Goal: Task Accomplishment & Management: Complete application form

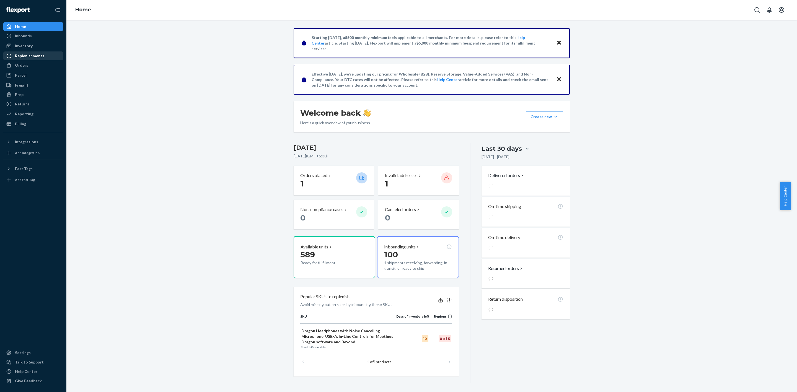
drag, startPoint x: 30, startPoint y: 64, endPoint x: 41, endPoint y: 59, distance: 11.8
click at [30, 64] on div "Orders" at bounding box center [33, 65] width 59 height 8
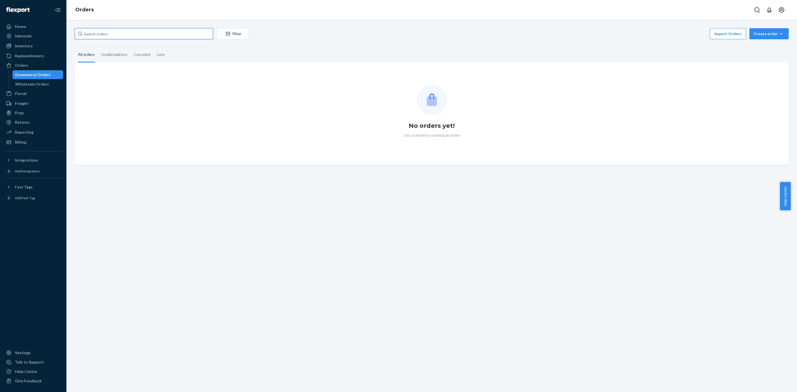
click at [116, 35] on input "text" at bounding box center [144, 33] width 138 height 11
paste input "[PERSON_NAME]"
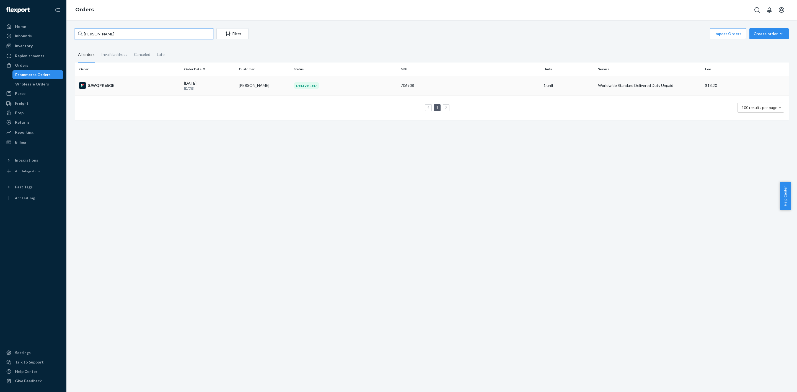
type input "[PERSON_NAME]"
click at [417, 85] on div "706908" at bounding box center [470, 86] width 138 height 6
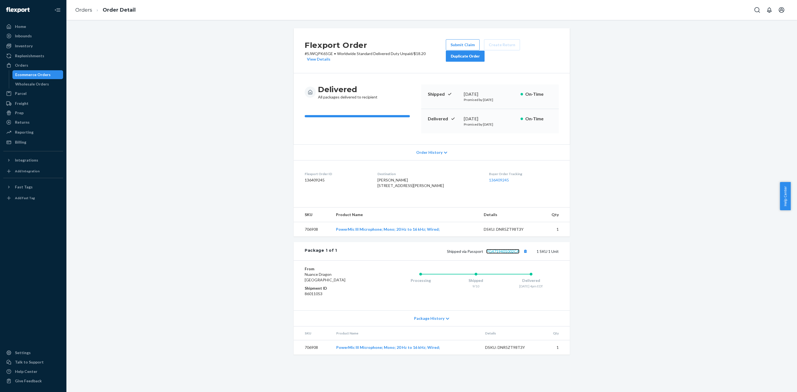
click at [501, 254] on link "PG4719401002CA" at bounding box center [502, 251] width 33 height 5
click at [30, 66] on div "Orders" at bounding box center [33, 65] width 59 height 8
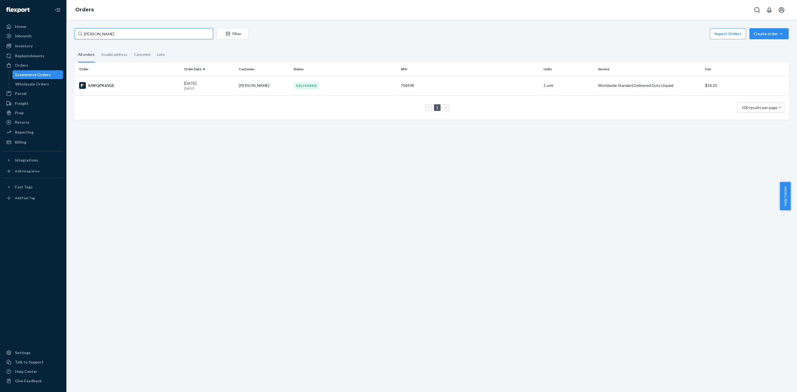
click at [115, 33] on input "[PERSON_NAME]" at bounding box center [144, 33] width 138 height 11
paste input "[PERSON_NAME]"
type input "[PERSON_NAME]"
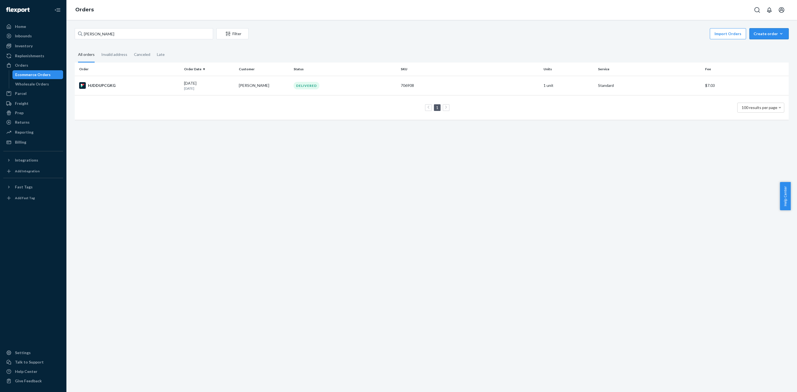
click at [756, 33] on div "Create order" at bounding box center [768, 34] width 31 height 6
click at [756, 43] on button "Ecommerce order" at bounding box center [777, 47] width 53 height 12
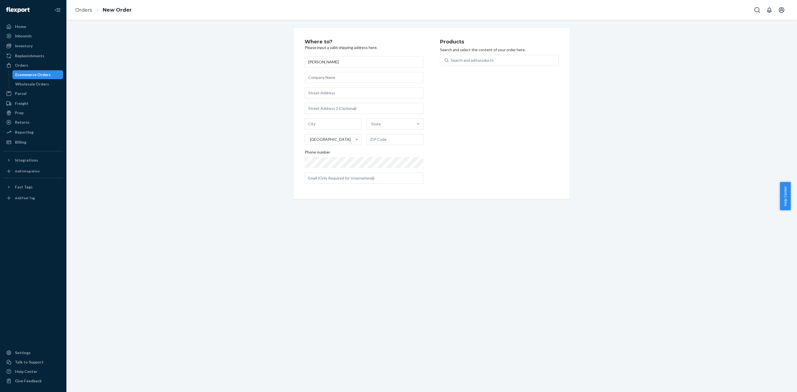
type input "[PERSON_NAME]"
click at [334, 76] on input "text" at bounding box center [364, 77] width 119 height 11
paste input "Frontline Medical"
type input "Frontline Medical"
click at [340, 95] on input "text" at bounding box center [364, 92] width 119 height 11
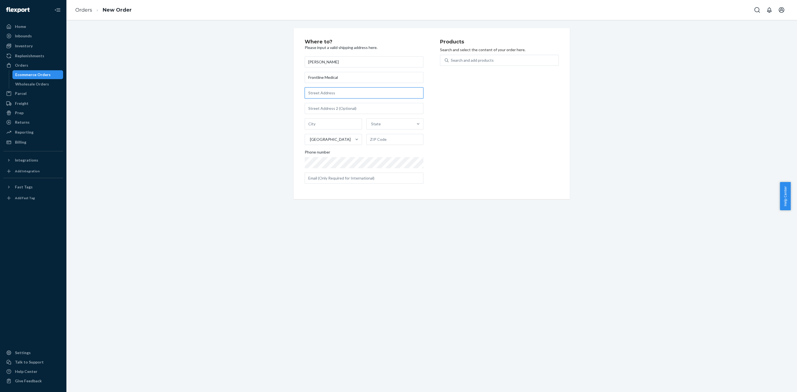
paste input "[STREET_ADDRESS]"
type input "[STREET_ADDRESS]"
type input "[GEOGRAPHIC_DATA]"
type input "77083"
type input "7051 FM 1464"
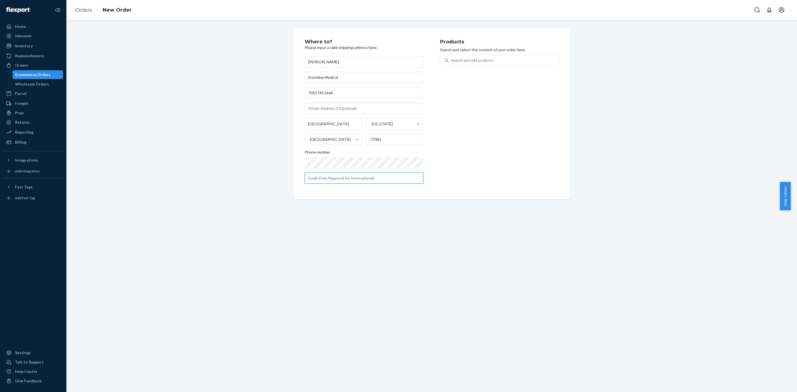
click at [363, 174] on input "text" at bounding box center [364, 178] width 119 height 11
paste input "[EMAIL_ADDRESS][DOMAIN_NAME]"
type input "[EMAIL_ADDRESS][DOMAIN_NAME]"
click at [462, 60] on div "Search and add products" at bounding box center [472, 61] width 43 height 6
click at [451, 60] on input "Search and add products" at bounding box center [451, 61] width 1 height 6
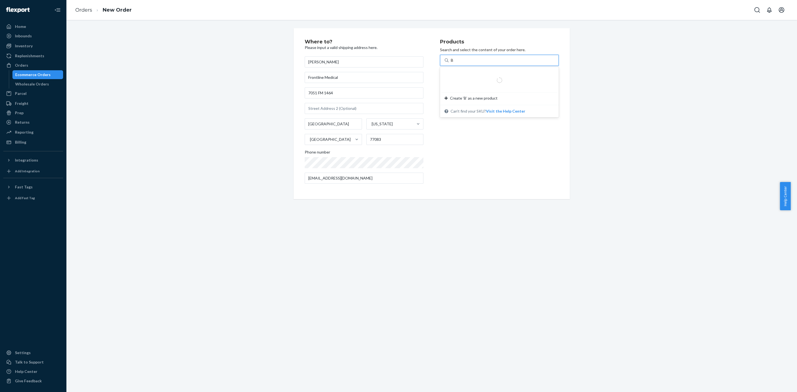
type input "BL"
click at [463, 76] on em "Bluetooth" at bounding box center [466, 73] width 19 height 5
click at [456, 63] on input "BL" at bounding box center [453, 61] width 5 height 6
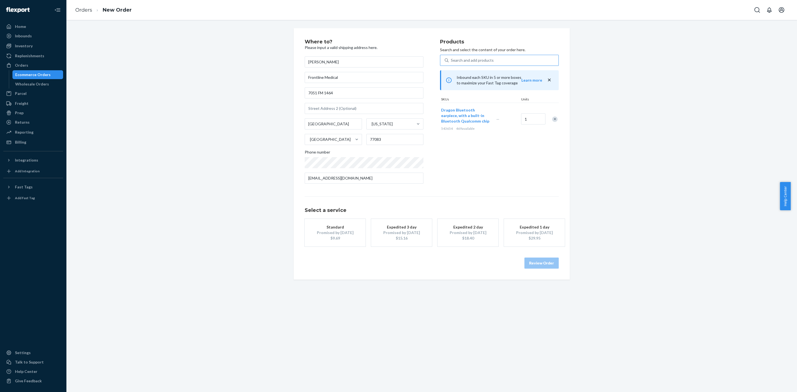
click at [404, 232] on div "Promised by [DATE]" at bounding box center [401, 233] width 44 height 6
click at [541, 265] on button "Review Order" at bounding box center [541, 263] width 34 height 11
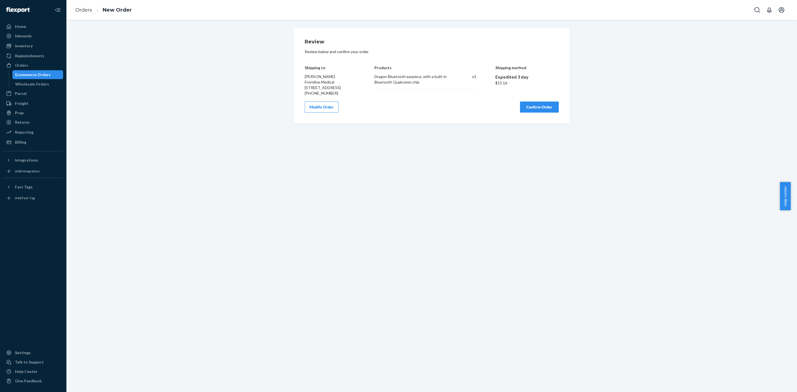
click at [523, 113] on button "Confirm Order" at bounding box center [539, 107] width 39 height 11
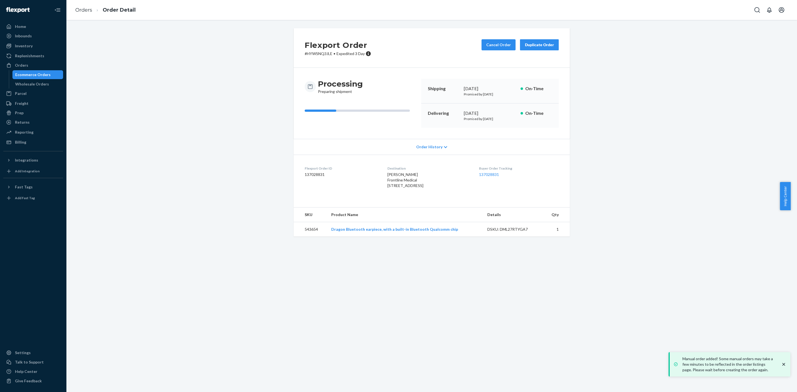
click at [674, 100] on div "Flexport Order # HYWSNQ3JLE • Expedited 3 Day Cancel Order Duplicate Order Proc…" at bounding box center [432, 135] width 722 height 215
click at [42, 66] on div "Orders" at bounding box center [33, 65] width 59 height 8
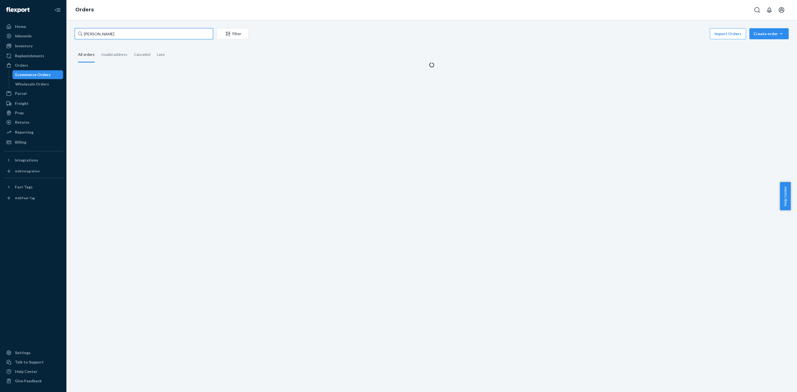
click at [112, 31] on input "[PERSON_NAME]" at bounding box center [144, 33] width 138 height 11
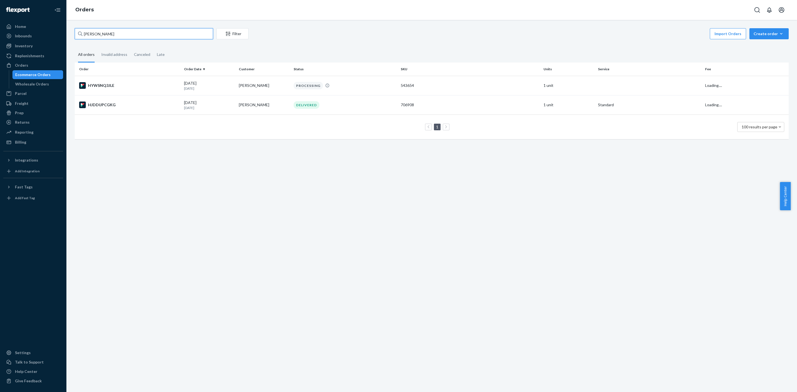
click at [112, 31] on input "[PERSON_NAME]" at bounding box center [144, 33] width 138 height 11
paste input "[PERSON_NAME]"
type input "[PERSON_NAME]"
click at [323, 86] on icon at bounding box center [325, 85] width 4 height 4
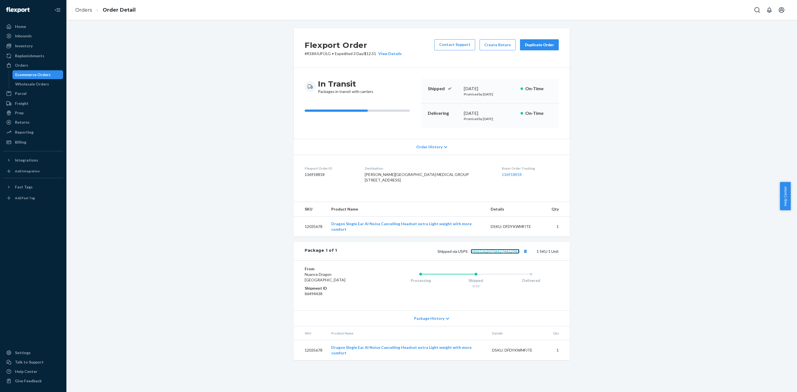
click at [492, 254] on link "9405536207584274452981" at bounding box center [495, 251] width 49 height 5
click at [26, 66] on div "Orders" at bounding box center [21, 66] width 13 height 6
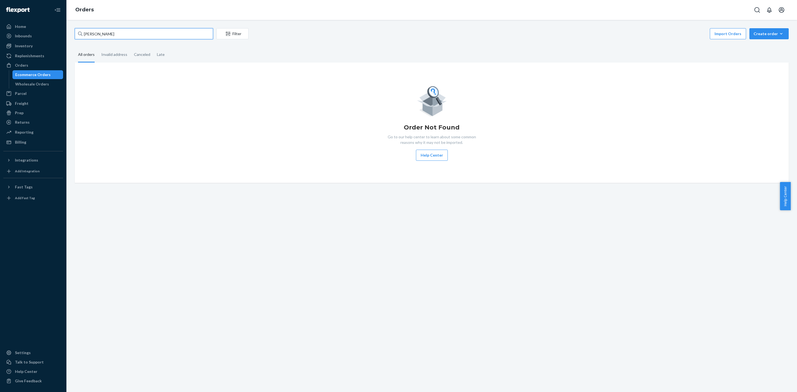
click at [142, 32] on input "[PERSON_NAME]" at bounding box center [144, 33] width 138 height 11
click at [142, 33] on input "[PERSON_NAME]" at bounding box center [144, 33] width 138 height 11
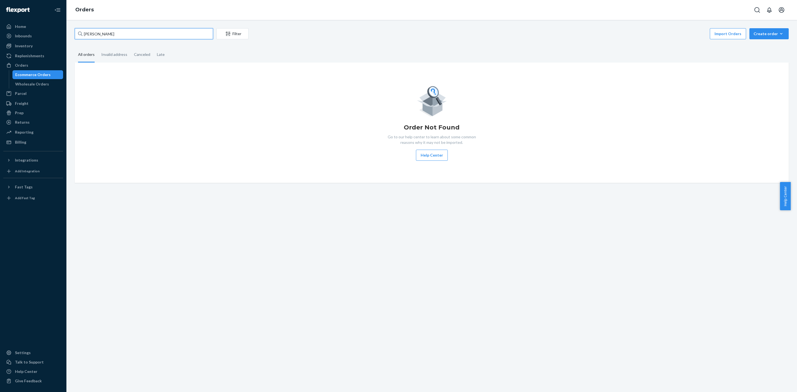
paste input "[PERSON_NAME]"
type input "[PERSON_NAME]"
click at [760, 33] on div "Create order" at bounding box center [768, 34] width 31 height 6
click at [758, 48] on span "Ecommerce order" at bounding box center [772, 47] width 34 height 4
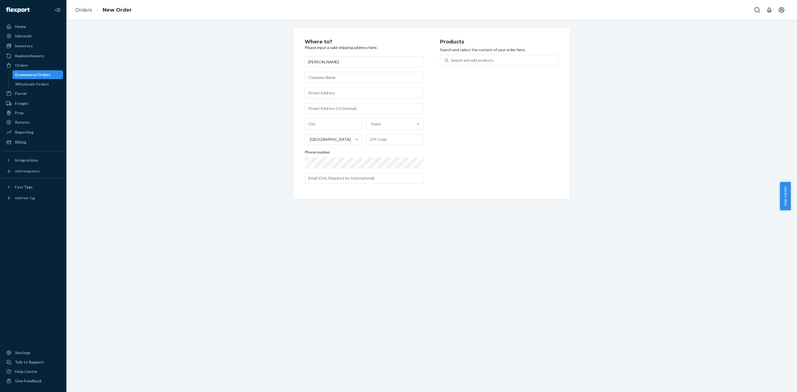
type input "[PERSON_NAME]"
click at [323, 92] on input "text" at bounding box center [364, 92] width 119 height 11
paste input "[STREET_ADDRESS]"
type input "[STREET_ADDRESS]"
type input "[GEOGRAPHIC_DATA]"
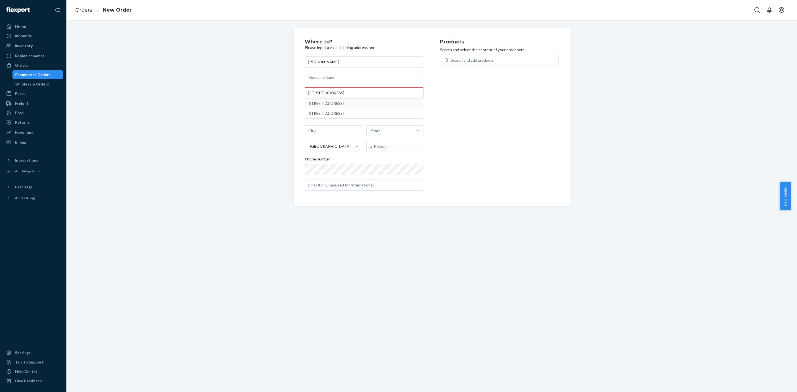
type input "32605"
click at [351, 179] on input "text" at bounding box center [364, 178] width 119 height 11
paste input "[EMAIL_ADDRESS][PERSON_NAME][DOMAIN_NAME]"
type input "[EMAIL_ADDRESS][PERSON_NAME][DOMAIN_NAME]"
click at [477, 59] on div "Search and add products" at bounding box center [472, 61] width 43 height 6
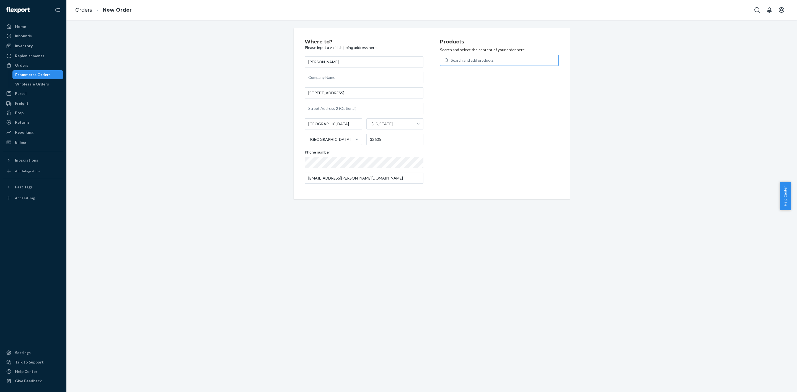
click at [451, 59] on input "Search and add products" at bounding box center [451, 61] width 1 height 6
type input "BLU"
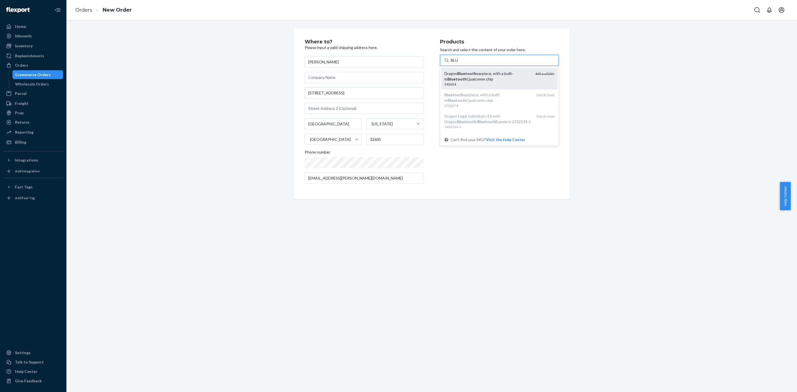
click at [490, 73] on div "Dragon Bluetooth earpiece, with a built-in Bluetooth Qualcomm chip" at bounding box center [487, 76] width 86 height 11
click at [458, 63] on input "BLU" at bounding box center [455, 61] width 8 height 6
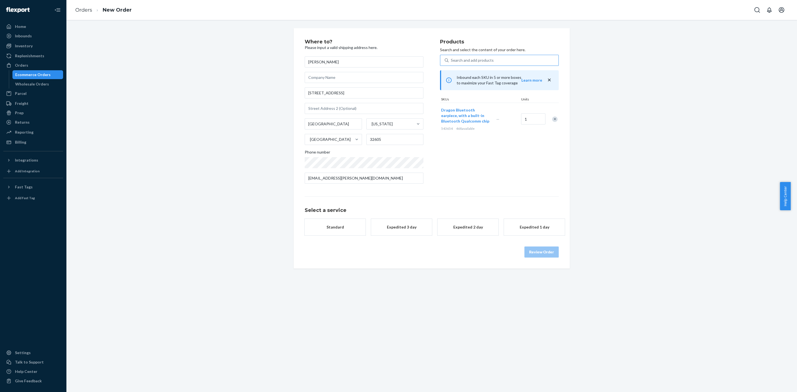
click at [398, 232] on button "Expedited 3 day" at bounding box center [401, 227] width 61 height 17
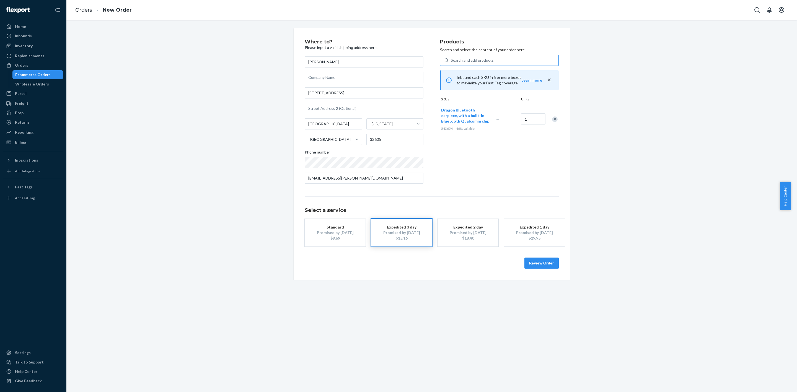
click at [528, 263] on button "Review Order" at bounding box center [541, 263] width 34 height 11
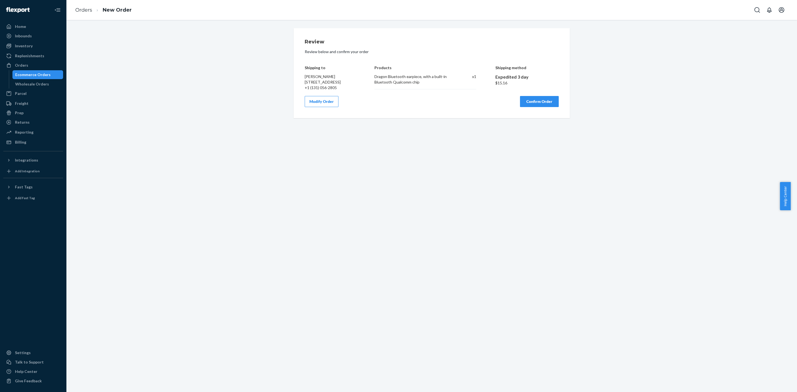
click at [536, 107] on button "Confirm Order" at bounding box center [539, 101] width 39 height 11
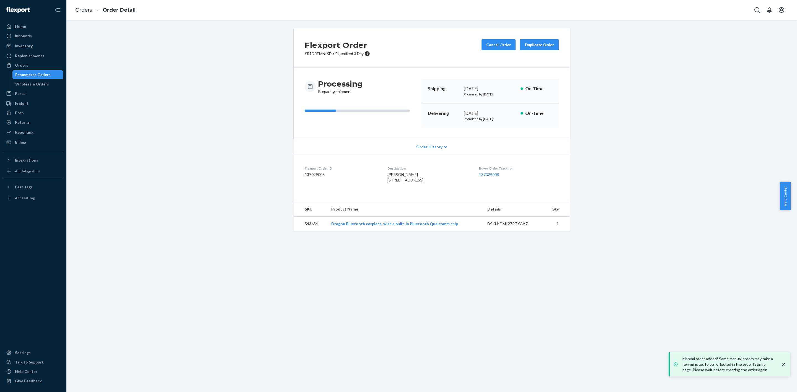
click at [605, 264] on div "Flexport Order # R1DREMNIXE • Expedited 3 Day Cancel Order Duplicate Order Proc…" at bounding box center [431, 206] width 730 height 372
click at [27, 66] on div "Orders" at bounding box center [33, 65] width 59 height 8
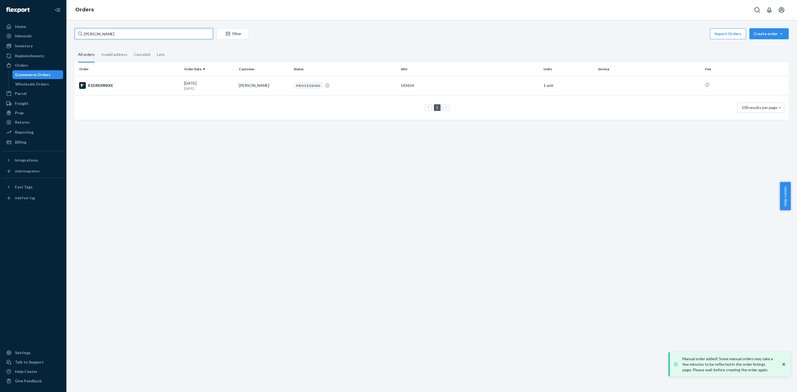
click at [112, 33] on input "[PERSON_NAME]" at bounding box center [144, 33] width 138 height 11
paste input "[PERSON_NAME]"
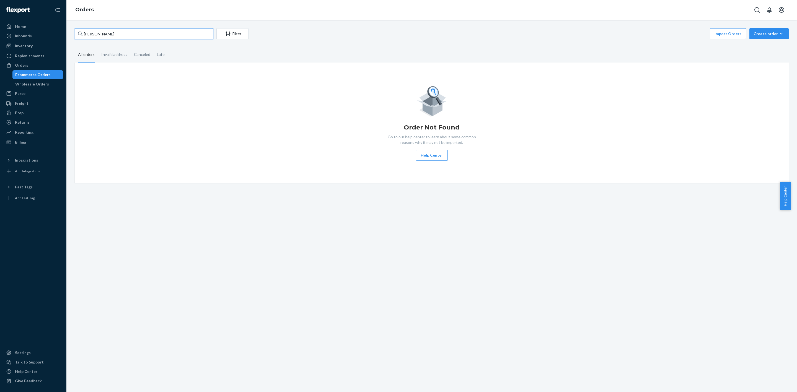
type input "[PERSON_NAME]"
click at [768, 36] on div "Create order" at bounding box center [768, 34] width 31 height 6
click at [761, 47] on span "Ecommerce order" at bounding box center [772, 47] width 34 height 4
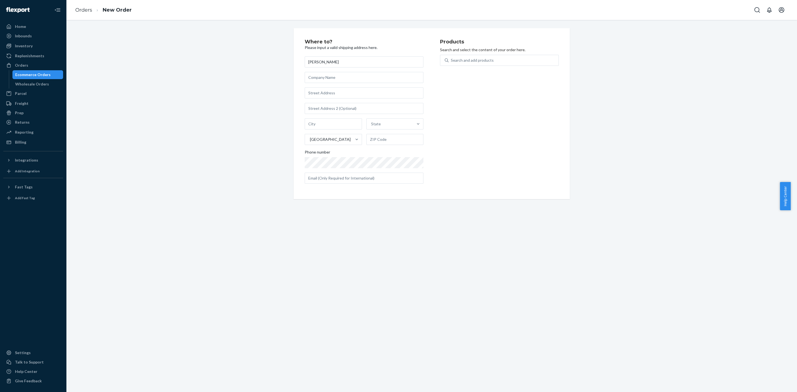
type input "[PERSON_NAME]"
click at [331, 76] on input "text" at bounding box center [364, 77] width 119 height 11
paste input "505 Logistics"
type input "505 Logistics"
click at [319, 96] on input "text" at bounding box center [364, 92] width 119 height 11
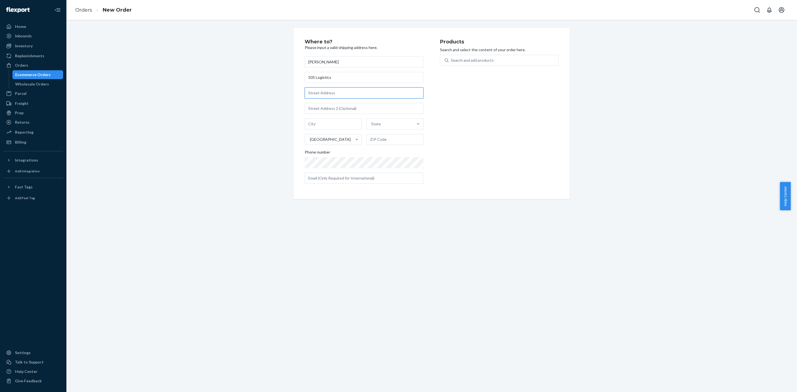
paste input "[STREET_ADDRESS]"
type input "[STREET_ADDRESS]"
type input "[GEOGRAPHIC_DATA]"
type input "87114"
click at [344, 178] on input "text" at bounding box center [364, 178] width 119 height 11
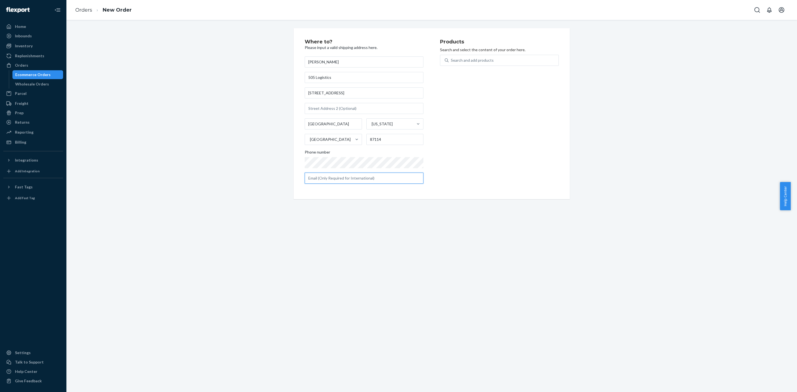
paste input "[EMAIL_ADDRESS][DOMAIN_NAME]"
type input "[EMAIL_ADDRESS][DOMAIN_NAME]"
click at [465, 58] on div "Search and add products" at bounding box center [472, 61] width 43 height 6
click at [451, 58] on input "Search and add products" at bounding box center [451, 61] width 1 height 6
type input "BLU"
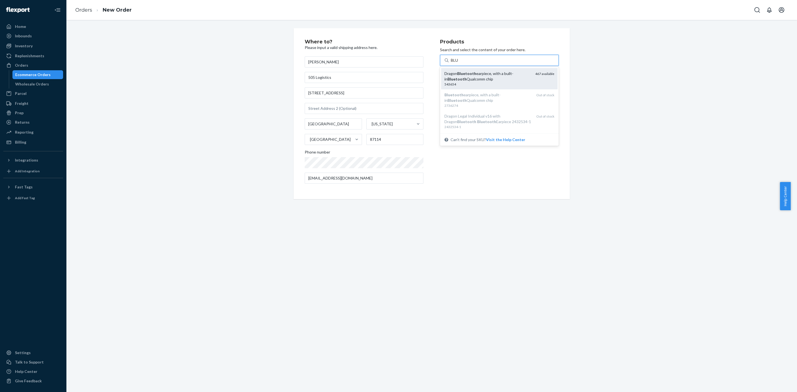
click at [471, 71] on em "Bluetooth" at bounding box center [466, 73] width 19 height 5
click at [458, 63] on input "BLU" at bounding box center [455, 61] width 8 height 6
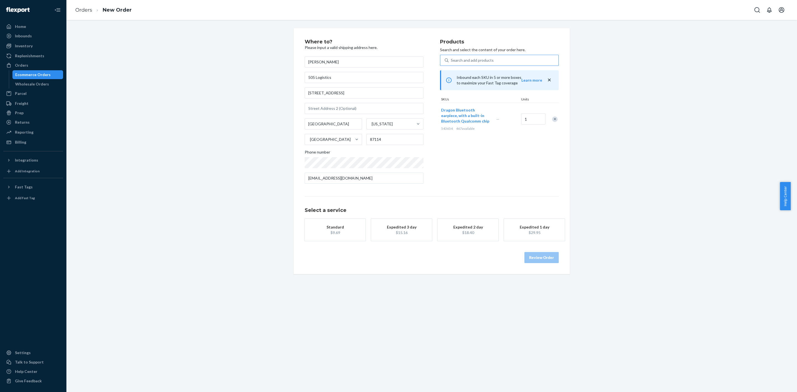
click at [408, 232] on div "$15.16" at bounding box center [401, 233] width 44 height 6
click at [530, 264] on button "Review Order" at bounding box center [541, 263] width 34 height 11
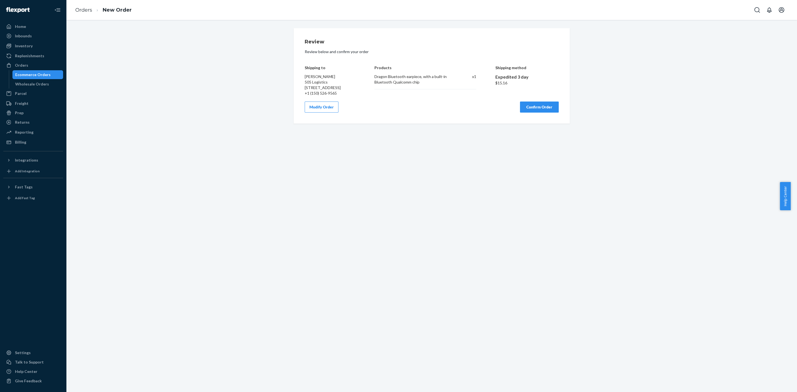
click at [529, 112] on button "Confirm Order" at bounding box center [539, 107] width 39 height 11
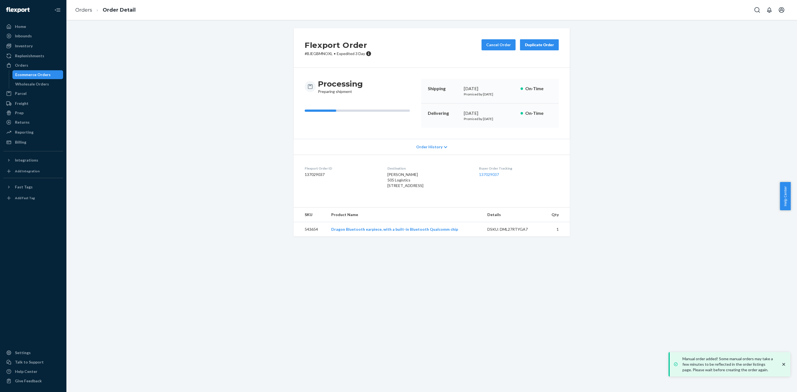
click at [554, 348] on div "Flexport Order # BJEGBMNOXL • Expedited 3 Day Cancel Order Duplicate Order Proc…" at bounding box center [431, 206] width 730 height 372
click at [39, 66] on div "Orders" at bounding box center [33, 65] width 59 height 8
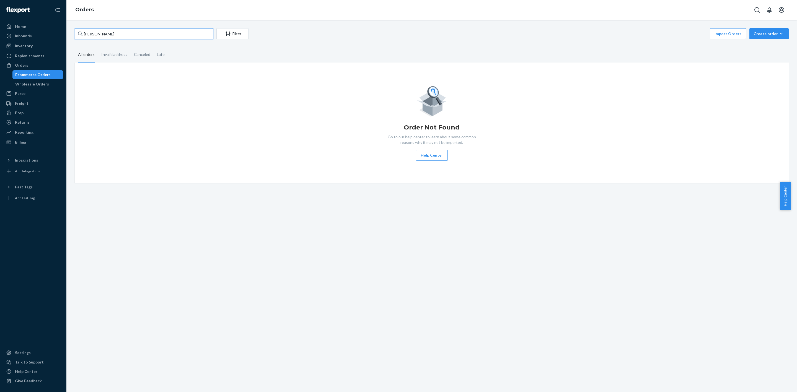
click at [112, 31] on input "[PERSON_NAME]" at bounding box center [144, 33] width 138 height 11
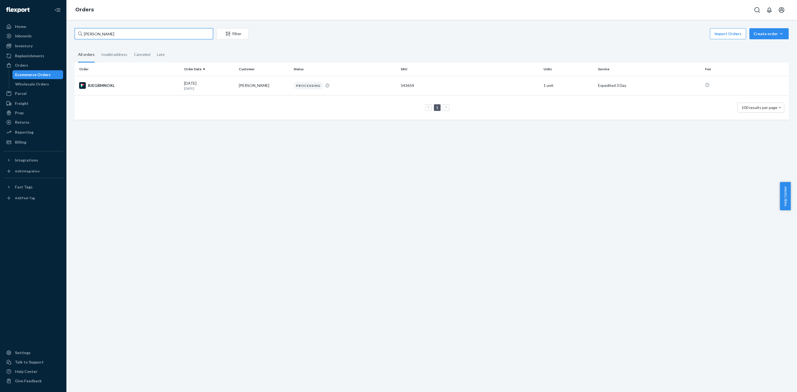
click at [112, 31] on input "[PERSON_NAME]" at bounding box center [144, 33] width 138 height 11
paste input "[PERSON_NAME]"
type input "[PERSON_NAME]"
